Goal: Task Accomplishment & Management: Manage account settings

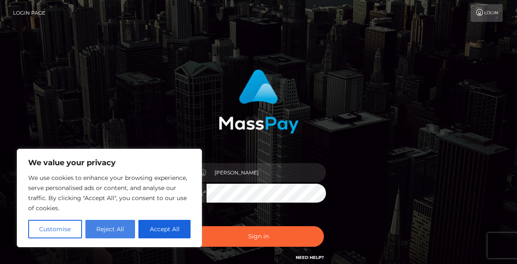
click at [121, 228] on button "Reject All" at bounding box center [110, 229] width 50 height 19
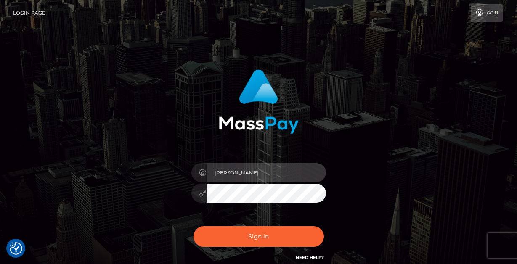
click at [249, 177] on input "[PERSON_NAME]" at bounding box center [265, 172] width 119 height 19
type input "y"
type input "[EMAIL_ADDRESS][DOMAIN_NAME]"
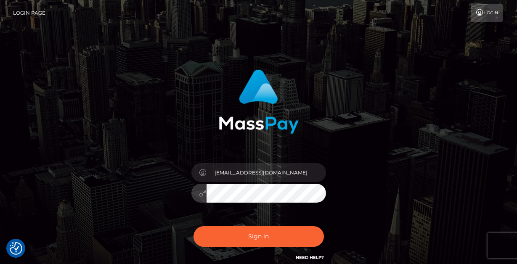
click at [342, 217] on div "[EMAIL_ADDRESS][DOMAIN_NAME] Sign in" at bounding box center [258, 166] width 221 height 206
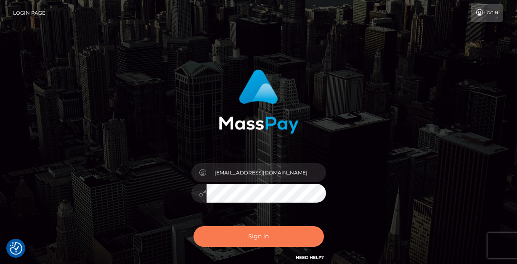
click at [304, 233] on button "Sign in" at bounding box center [258, 236] width 130 height 21
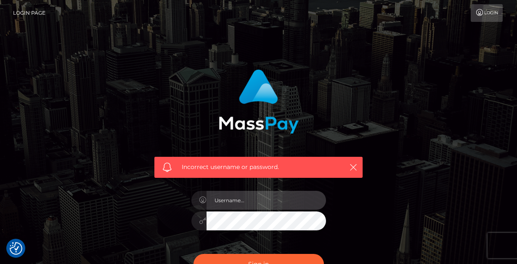
type input "[EMAIL_ADDRESS][DOMAIN_NAME]"
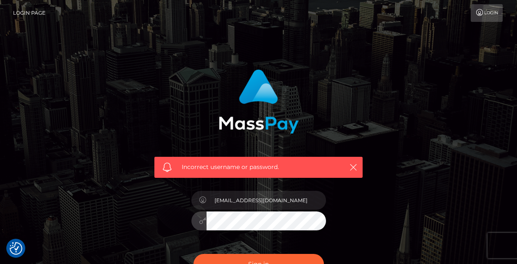
click at [258, 264] on button "Sign in" at bounding box center [258, 264] width 130 height 21
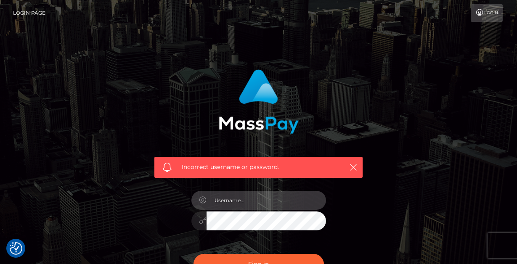
click at [238, 202] on input "text" at bounding box center [265, 200] width 119 height 19
type input "[EMAIL_ADDRESS][DOMAIN_NAME]"
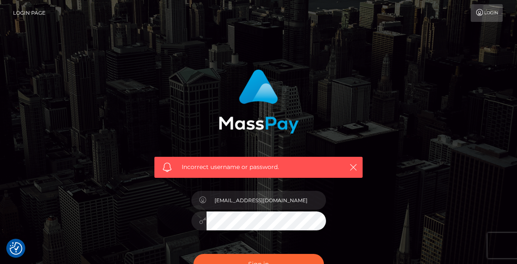
click at [140, 219] on div "Incorrect username or password. jinxfetish@gmail.com" at bounding box center [258, 184] width 479 height 242
click at [258, 264] on button "Sign in" at bounding box center [258, 264] width 130 height 21
click at [97, 235] on div "Incorrect username or password." at bounding box center [258, 184] width 479 height 242
